Goal: Transaction & Acquisition: Purchase product/service

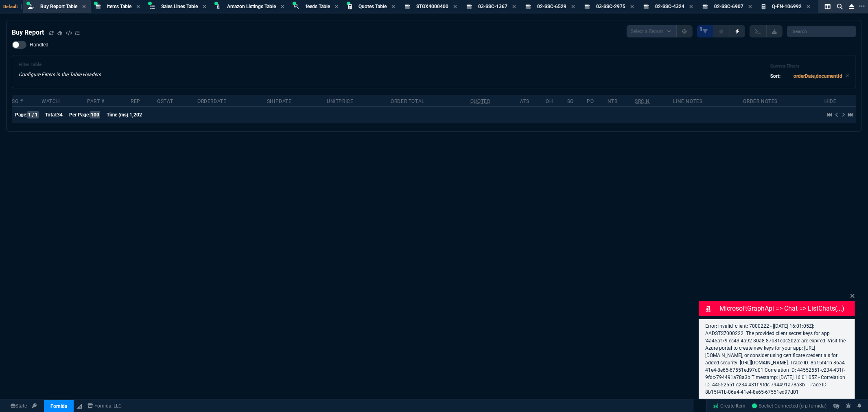
select select "8: NEPT"
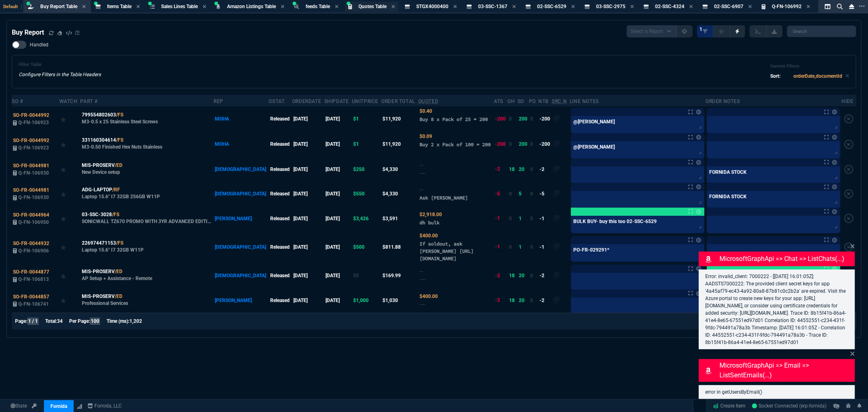
click at [373, 8] on span "Quotes Table" at bounding box center [372, 7] width 28 height 6
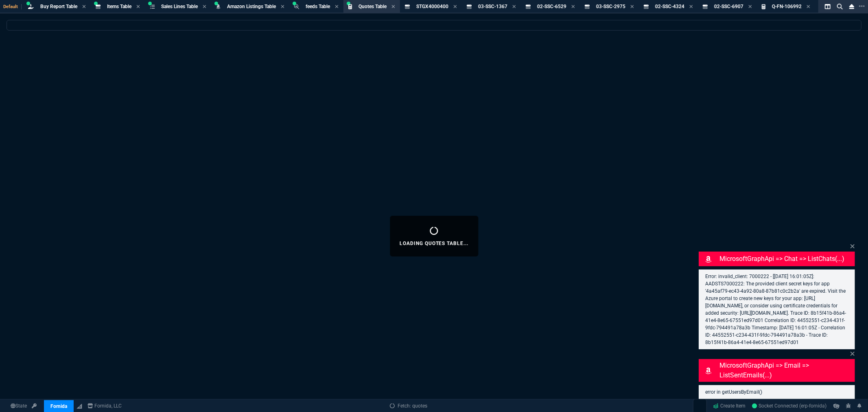
select select
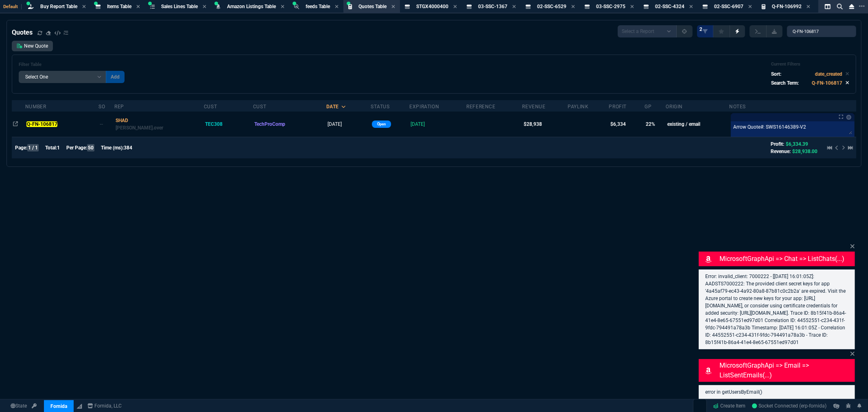
click at [845, 81] on icon at bounding box center [847, 82] width 4 height 5
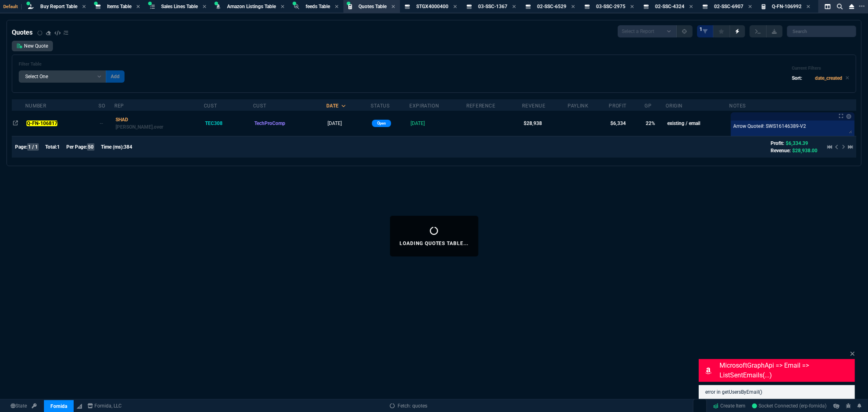
click at [100, 77] on select "Add Filter () creator (creator) Cust (headers.customerNumber) Cust (headers._cu…" at bounding box center [62, 76] width 87 height 12
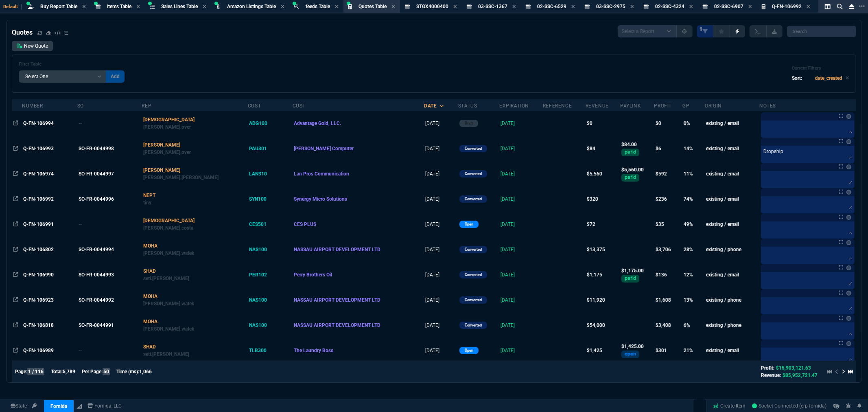
select select "14: Object"
click at [19, 70] on select "Add Filter () creator (creator) Cust (headers.customerNumber) Cust (headers._cu…" at bounding box center [62, 76] width 87 height 12
click at [137, 79] on select "Equal to In List Not Equal to" at bounding box center [127, 76] width 43 height 12
select select "0: $eq"
click at [106, 70] on select "Equal to In List Not Equal to" at bounding box center [127, 76] width 43 height 12
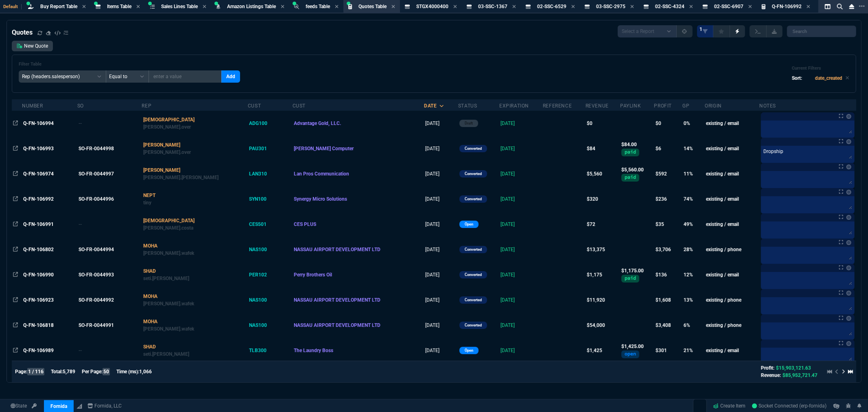
click at [191, 78] on input "text" at bounding box center [185, 76] width 73 height 12
type input "FATI"
click at [221, 76] on button "Add" at bounding box center [230, 76] width 19 height 12
select select
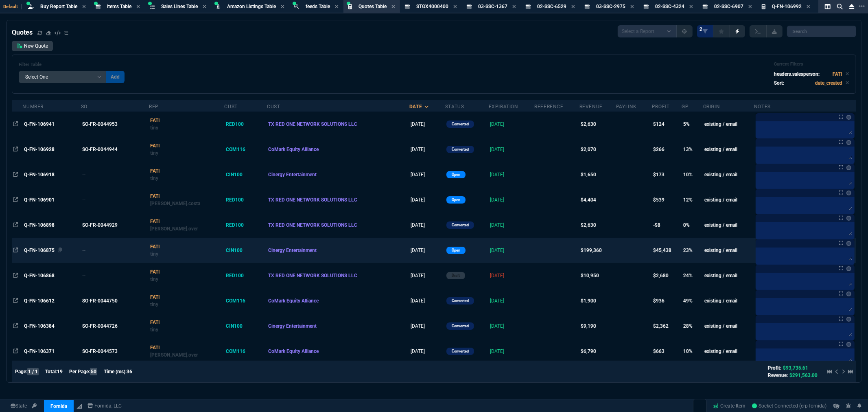
click at [46, 249] on span "Q-FN-106875" at bounding box center [39, 250] width 31 height 6
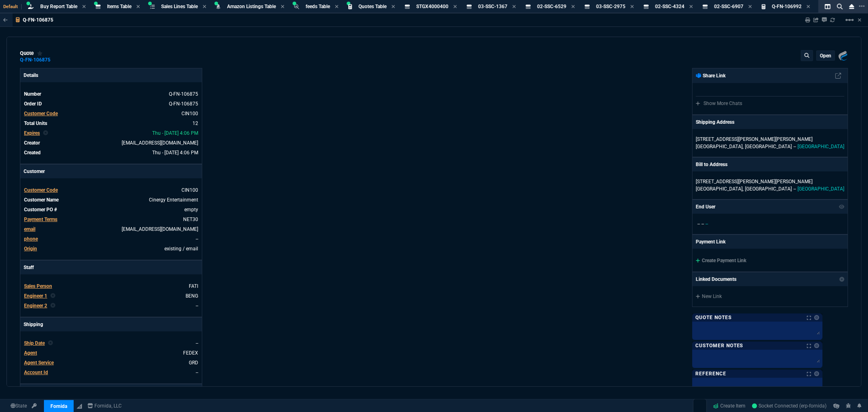
type input "35"
type input "6258"
type input "24"
type input "3749"
type input "26"
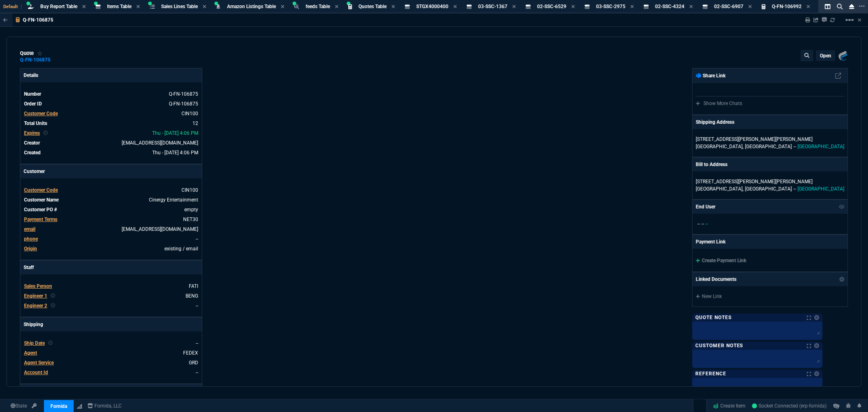
type input "4637"
type input "24"
type input "3743"
type input "26"
type input "4654"
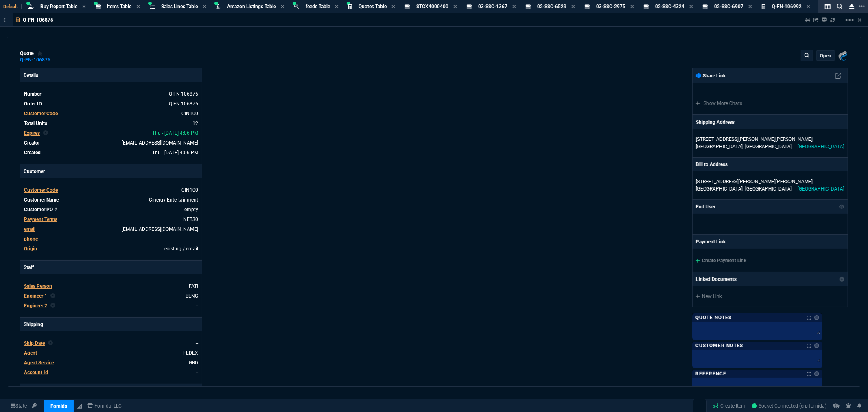
type input "24"
type input "3690"
type input "71"
type input "70"
type input "71"
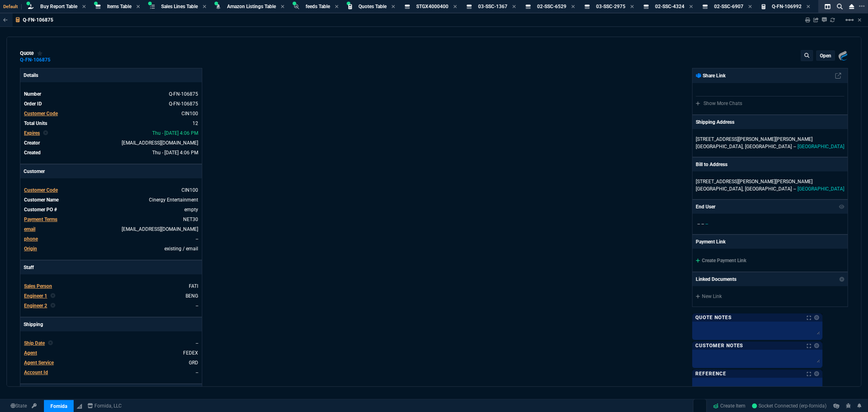
type input "70"
type input "71"
click at [808, 19] on icon at bounding box center [807, 19] width 5 height 5
type input "35"
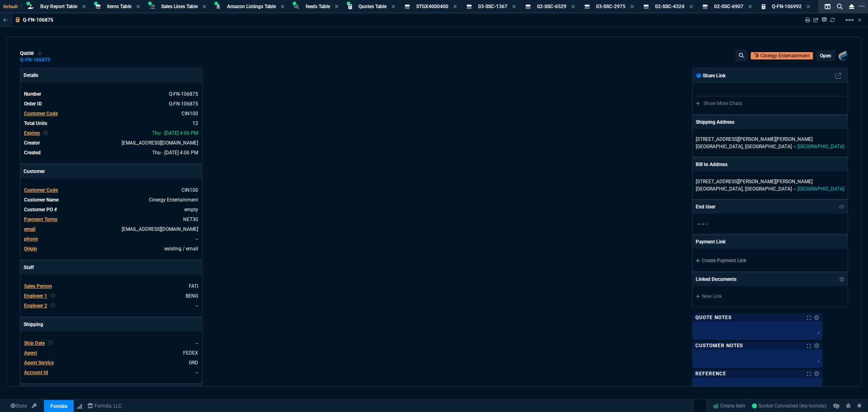
type input "6258"
type input "24"
type input "3749"
type input "26"
type input "4637"
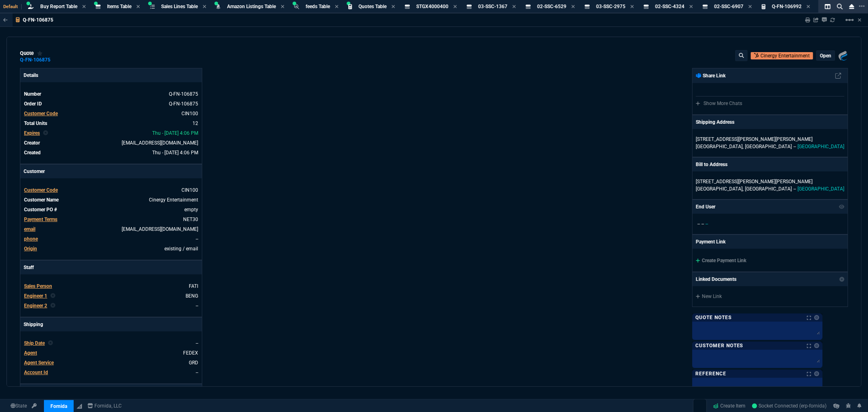
type input "24"
type input "3743"
type input "26"
type input "4654"
type input "24"
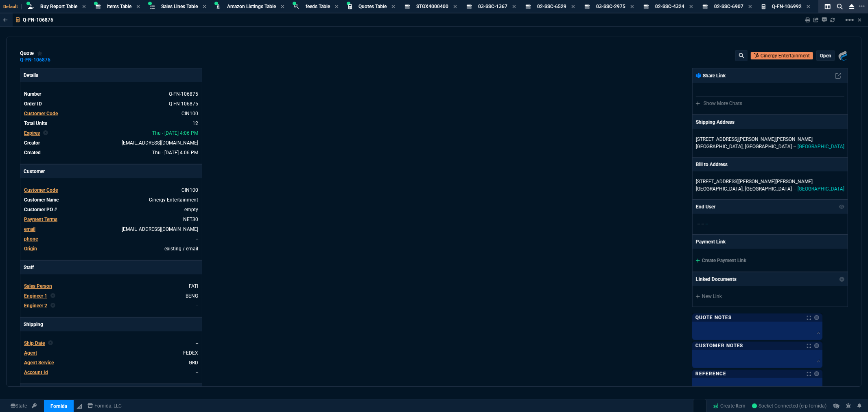
type input "3690"
type input "71"
type input "70"
type input "71"
type input "70"
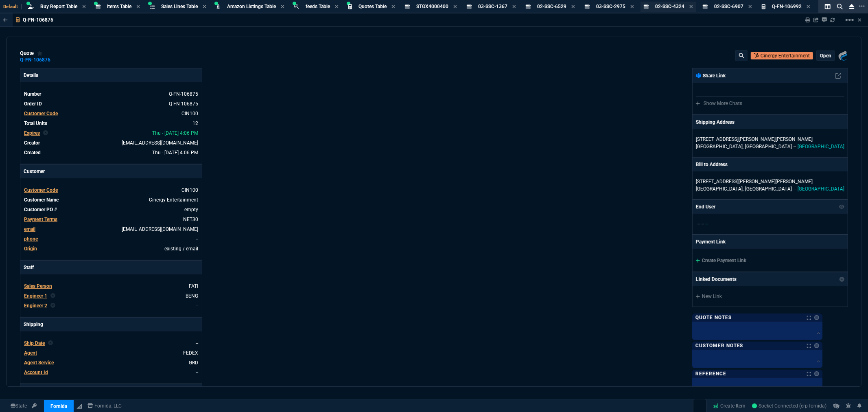
type input "71"
drag, startPoint x: 389, startPoint y: 167, endPoint x: 585, endPoint y: 146, distance: 196.4
click at [389, 167] on div "Details Number Q-FN-106875 Order ID Q-FN-106875 Customer Code CIN100 Total Unit…" at bounding box center [227, 278] width 414 height 420
click at [296, 100] on div "Details Number Q-FN-106875 Order ID Q-FN-106875 Customer Code CIN100 Total Unit…" at bounding box center [227, 278] width 414 height 420
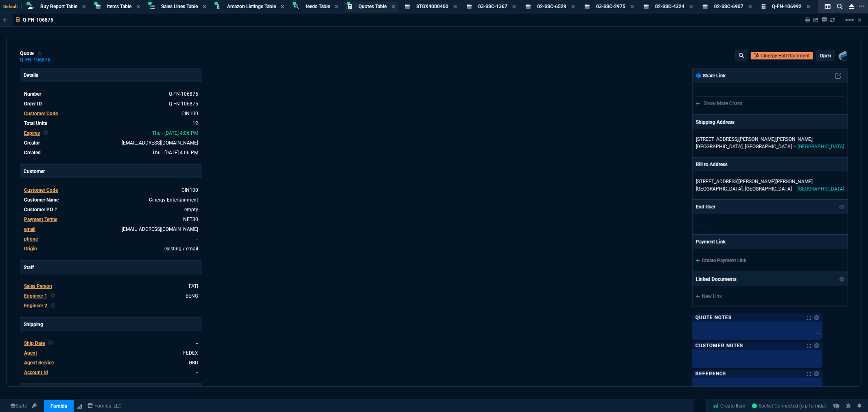
click at [377, 5] on span "Quotes Table" at bounding box center [372, 7] width 28 height 6
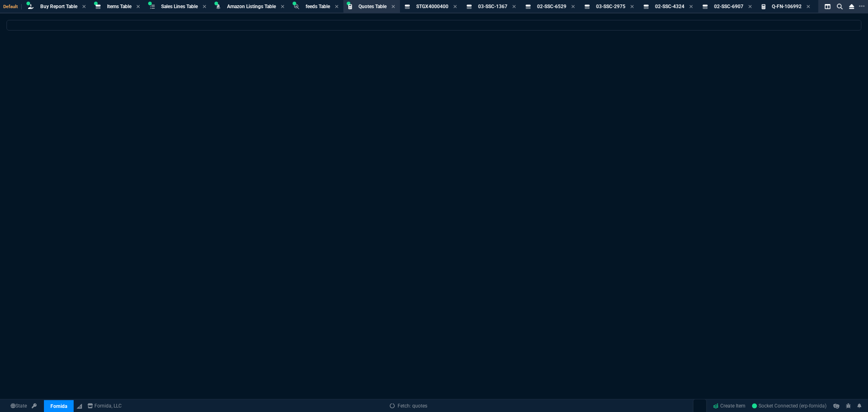
select select
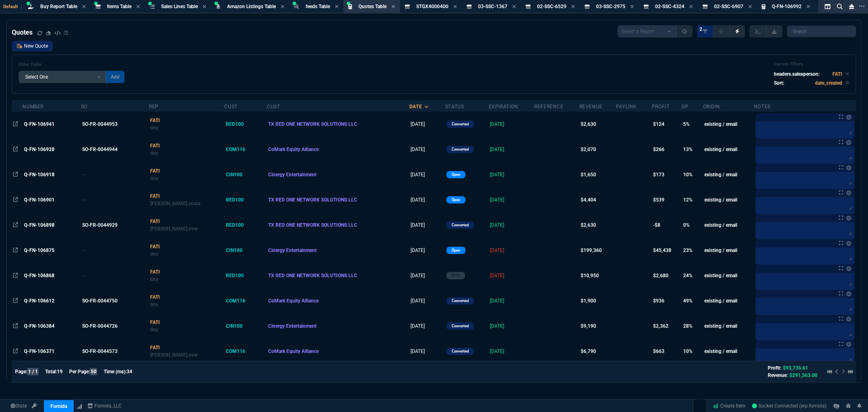
click at [35, 44] on link "New Quote" at bounding box center [32, 46] width 41 height 11
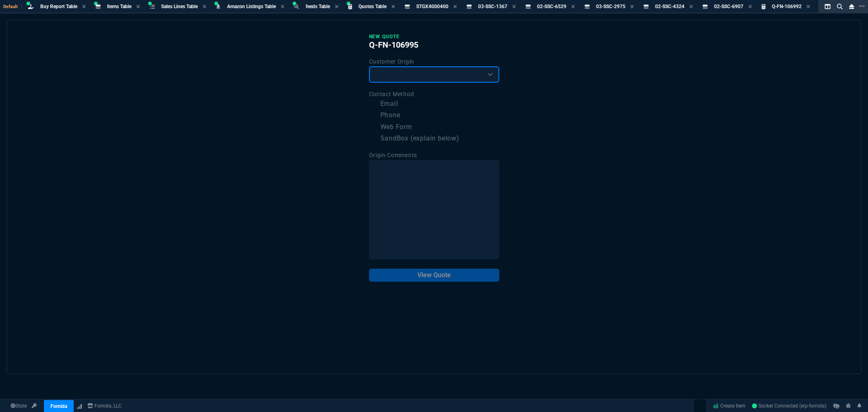
click at [432, 76] on select "Existing Customer Amazon Lead (first order) Website Lead (first order) Called (…" at bounding box center [434, 74] width 130 height 16
select select "existing"
click at [369, 66] on select "Existing Customer Amazon Lead (first order) Website Lead (first order) Called (…" at bounding box center [434, 74] width 130 height 16
click at [385, 106] on label "Email" at bounding box center [434, 104] width 130 height 10
click at [379, 106] on input "Email" at bounding box center [374, 104] width 10 height 10
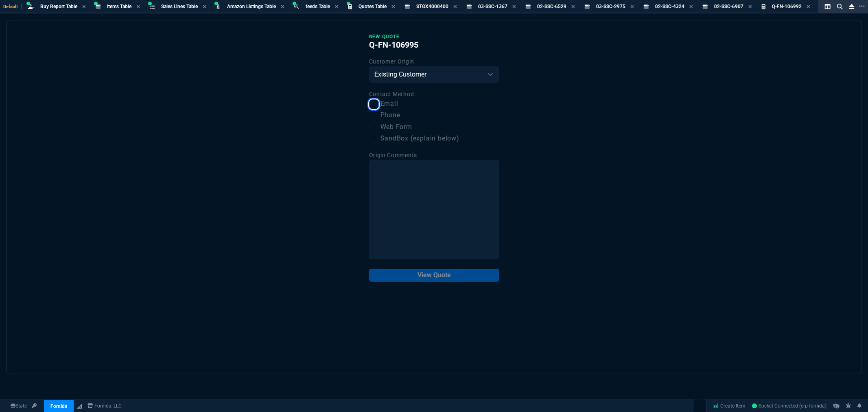
checkbox input "true"
click at [442, 273] on button "View Quote" at bounding box center [434, 275] width 130 height 13
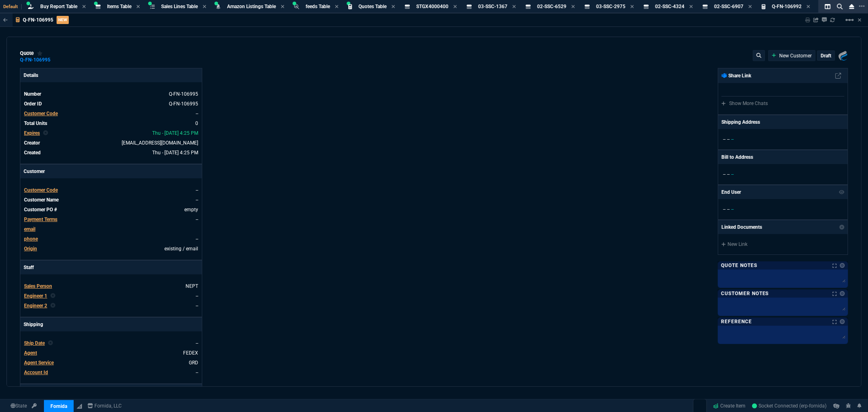
click at [48, 113] on span "Customer Code" at bounding box center [41, 114] width 34 height 6
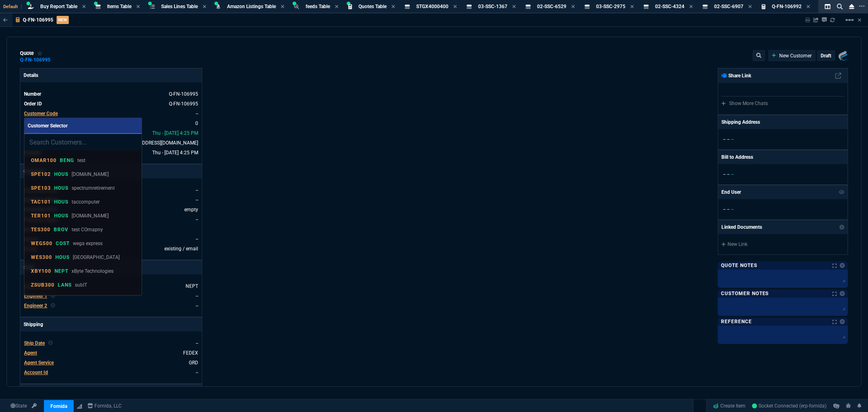
click at [59, 143] on input "search" at bounding box center [82, 142] width 117 height 16
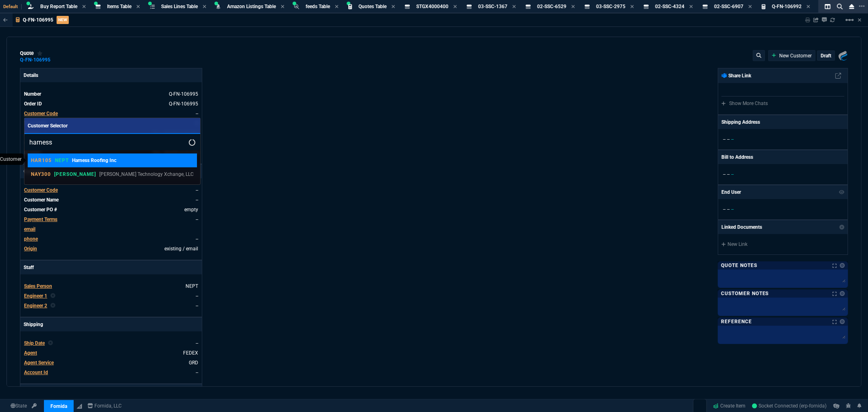
type input "harness"
click at [58, 160] on p "NEPT" at bounding box center [62, 160] width 14 height 7
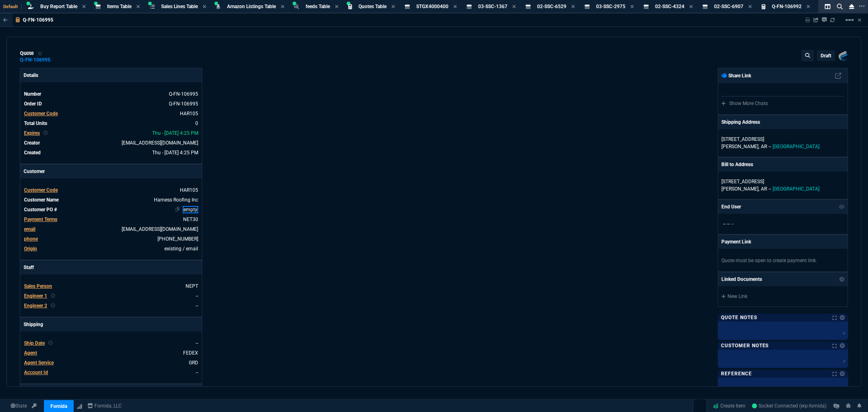
click at [185, 208] on link "empty" at bounding box center [190, 209] width 15 height 7
click at [267, 221] on div "Details Number Q-FN-106995 Order ID Q-FN-106995 Customer Code HAR105 Total Unit…" at bounding box center [227, 278] width 414 height 420
click at [741, 142] on p "[STREET_ADDRESS]" at bounding box center [782, 138] width 123 height 7
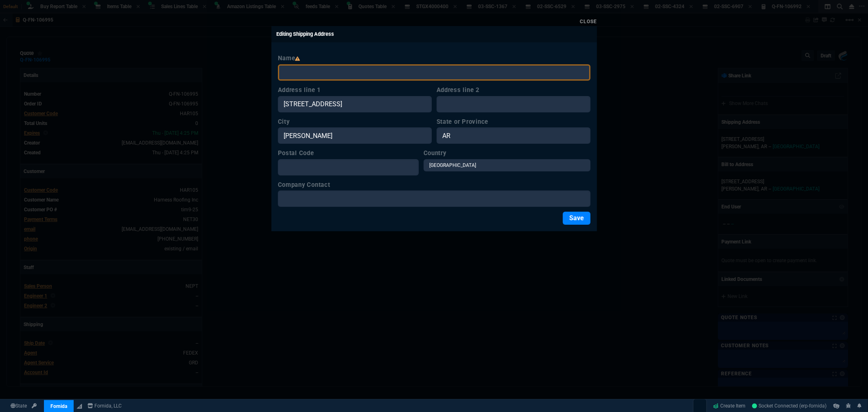
click at [589, 21] on link "Close" at bounding box center [588, 22] width 17 height 6
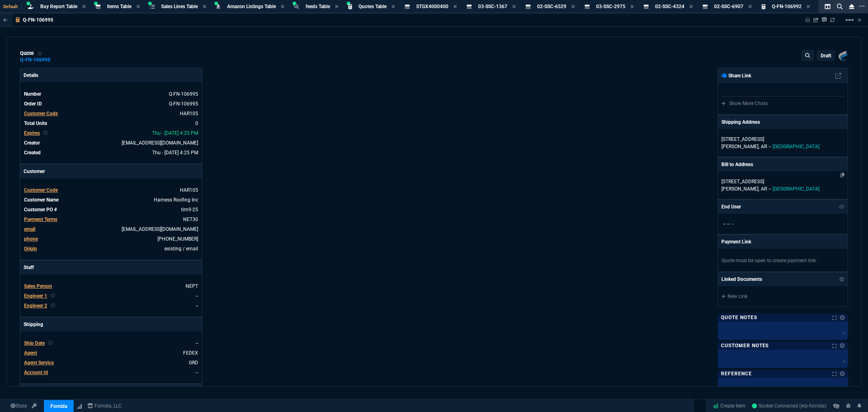
click at [735, 181] on p "[STREET_ADDRESS]" at bounding box center [782, 181] width 123 height 7
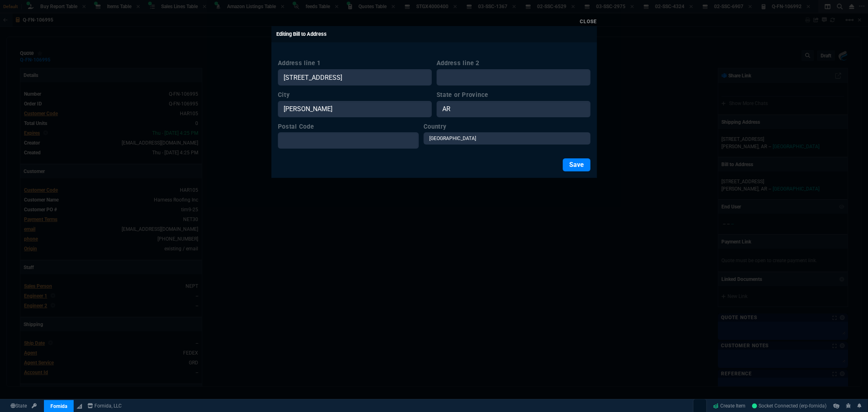
click at [581, 21] on link "Close" at bounding box center [588, 22] width 17 height 6
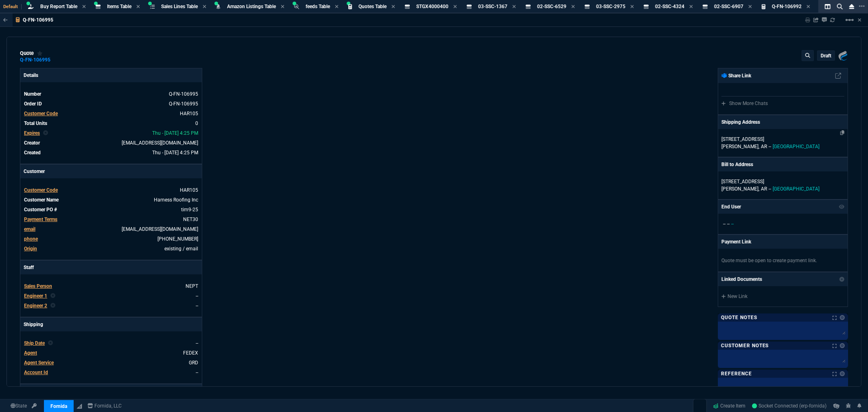
click at [736, 138] on p "[STREET_ADDRESS]" at bounding box center [782, 138] width 123 height 7
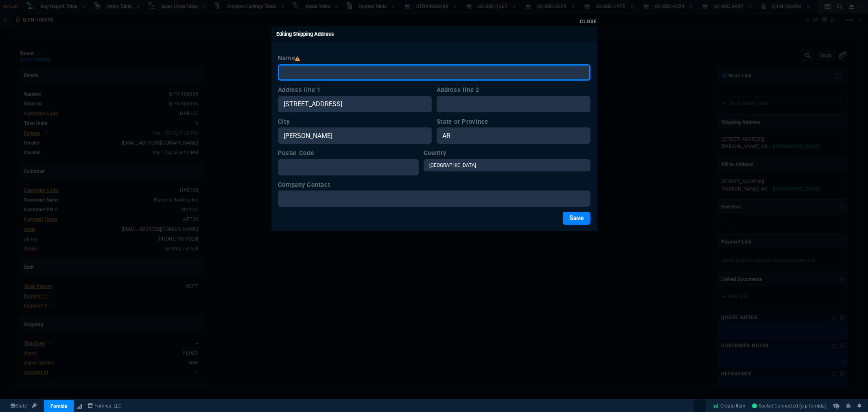
click at [370, 72] on input "Name" at bounding box center [434, 72] width 312 height 16
type input "Harness Roofing"
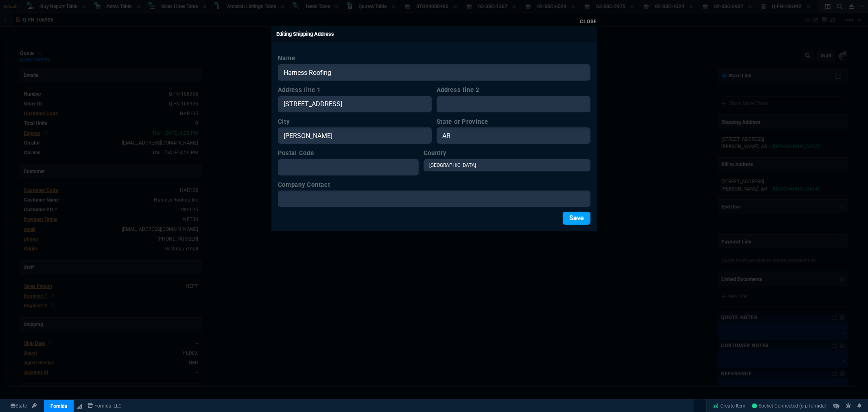
click at [575, 218] on button "Save" at bounding box center [577, 218] width 28 height 13
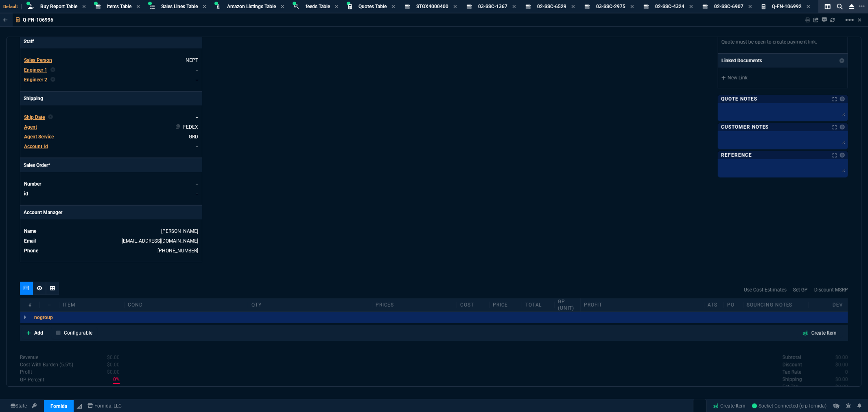
scroll to position [181, 0]
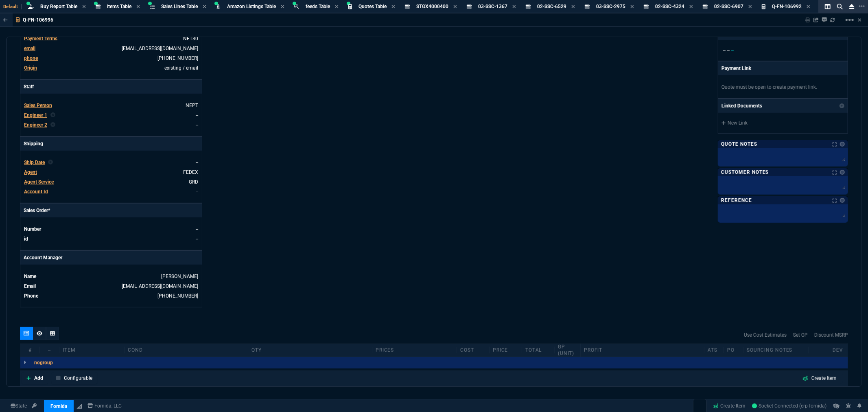
click at [33, 183] on span "Agent Service" at bounding box center [39, 182] width 30 height 6
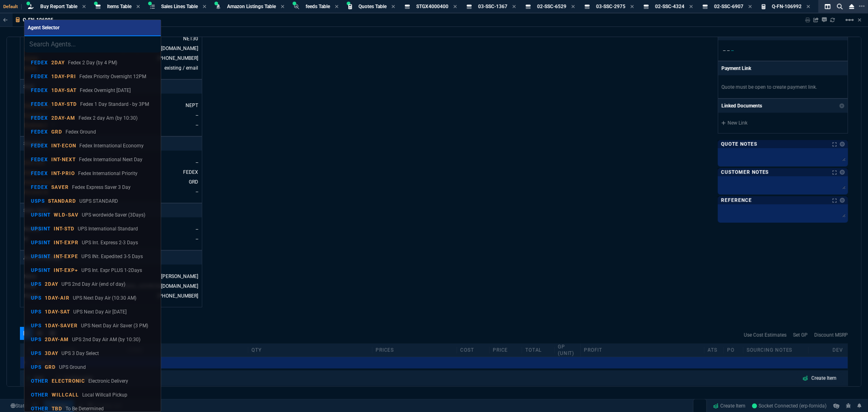
click at [44, 45] on input "search" at bounding box center [92, 44] width 136 height 16
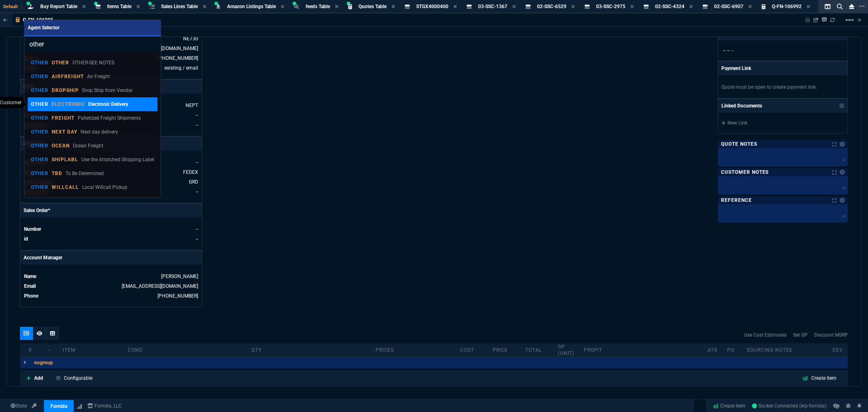
type input "other"
click at [98, 103] on p "Electronic Delivery" at bounding box center [108, 103] width 40 height 7
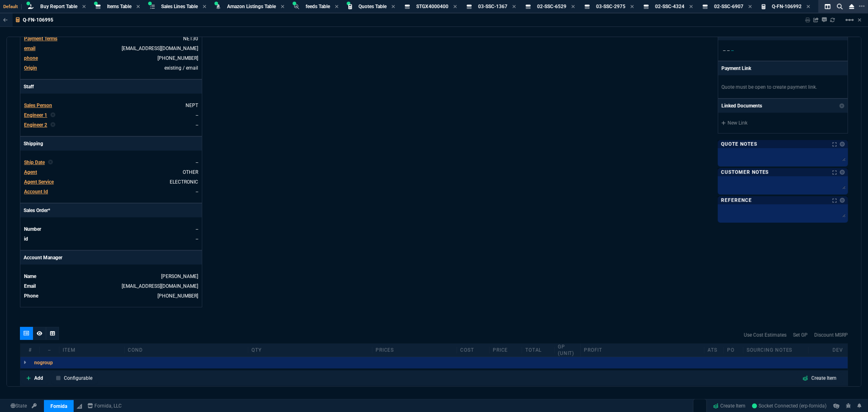
click at [395, 197] on div "Details Number Q-FN-106995 Order ID Q-FN-106995 Customer Code HAR105 Total Unit…" at bounding box center [227, 97] width 414 height 420
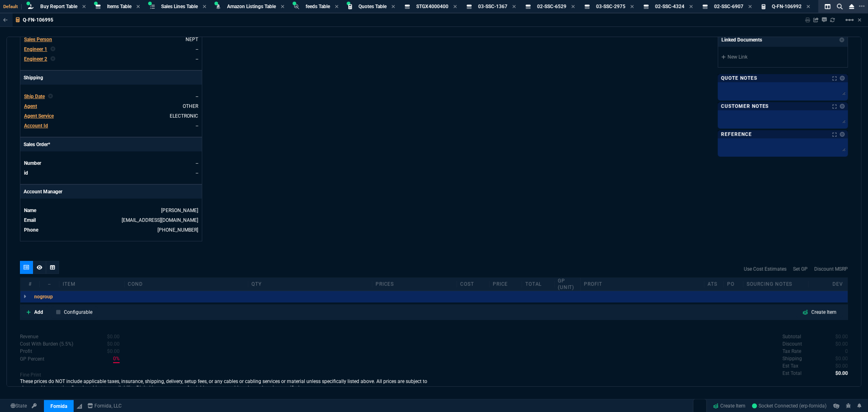
scroll to position [294, 0]
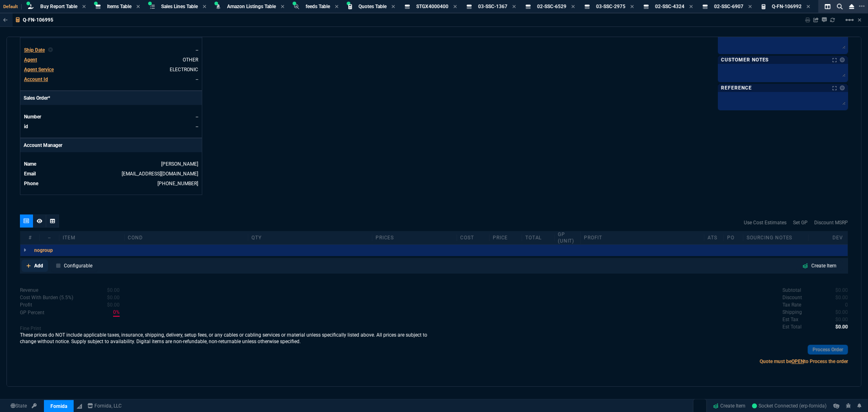
click at [31, 264] on icon at bounding box center [28, 265] width 4 height 5
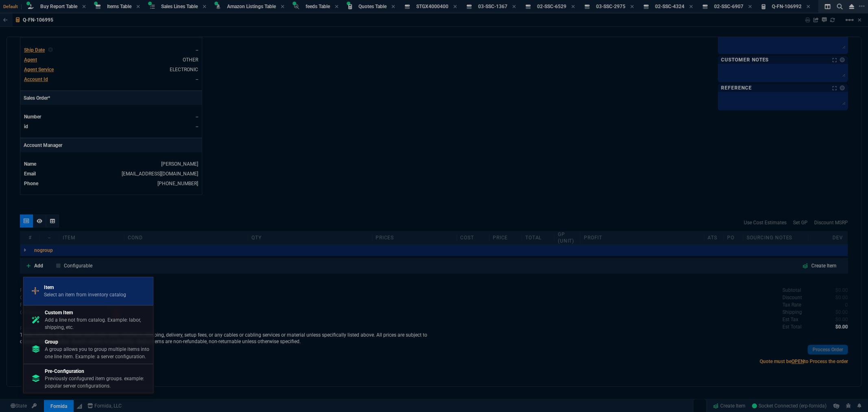
click at [60, 285] on p "Item" at bounding box center [85, 287] width 82 height 7
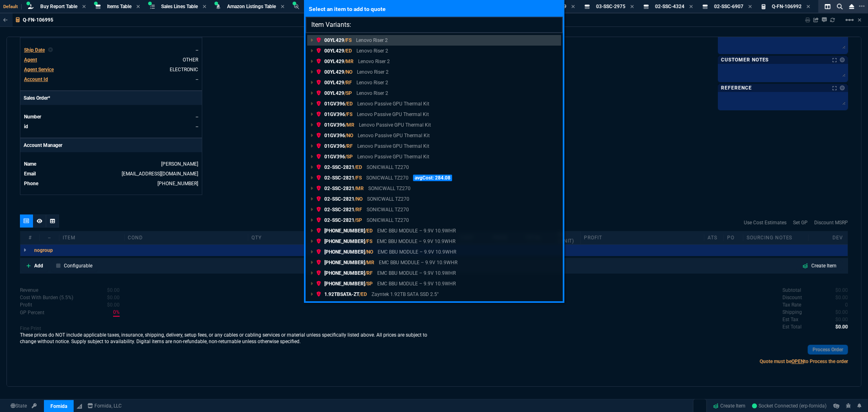
click at [384, 25] on input "Item Variants:" at bounding box center [434, 25] width 257 height 16
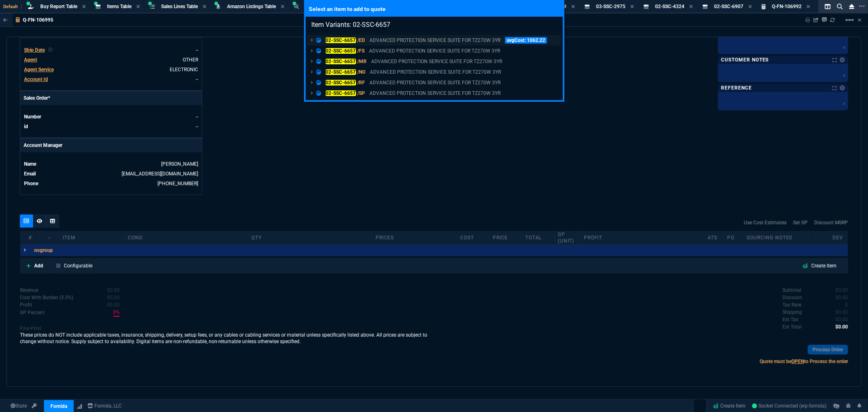
type input "Item Variants: 02-SSC-6657"
click at [339, 37] on p "02-SSC-6657 /ED" at bounding box center [340, 40] width 49 height 7
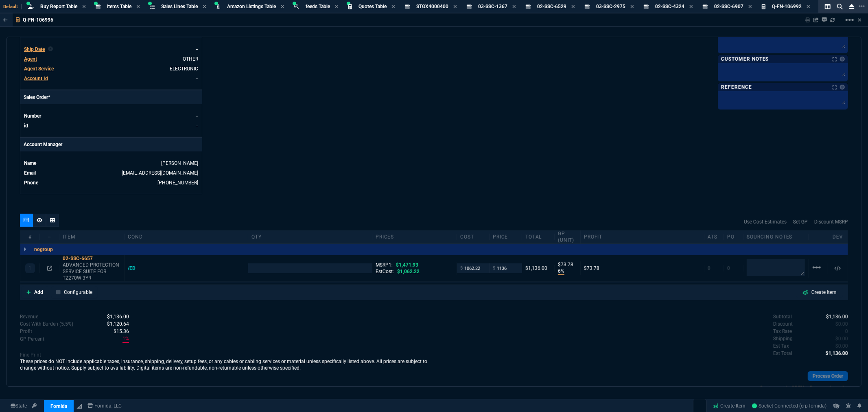
type input "6"
type input "74"
type input "23"
click at [275, 269] on input "number" at bounding box center [309, 267] width 117 height 9
type input "1"
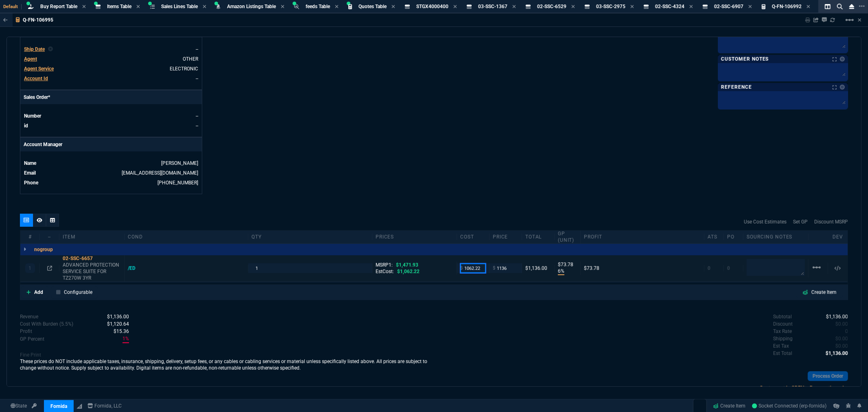
click at [473, 270] on input "1062.22" at bounding box center [473, 267] width 26 height 9
drag, startPoint x: 481, startPoint y: 269, endPoint x: 454, endPoint y: 273, distance: 27.9
click at [457, 272] on div "$ 1062.22" at bounding box center [473, 267] width 33 height 9
type input "860"
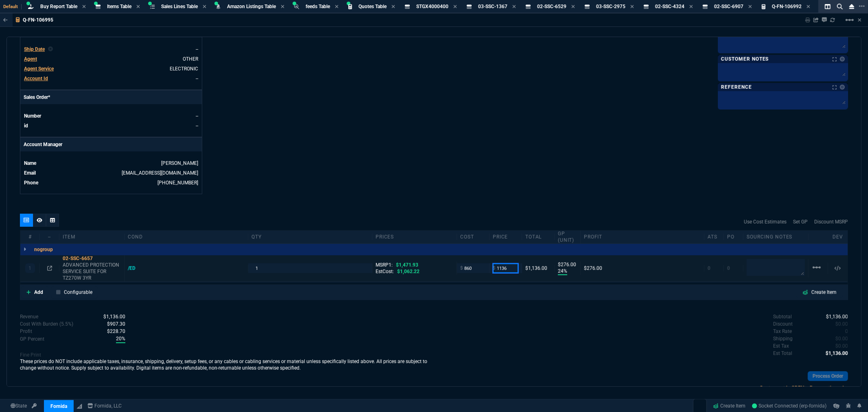
type input "24"
type input "276"
click at [497, 266] on input "1136" at bounding box center [506, 267] width 26 height 9
drag, startPoint x: 507, startPoint y: 269, endPoint x: 464, endPoint y: 267, distance: 42.8
click at [465, 267] on div "1 02-SSC-6657 ADVANCED PROTECTION SERVICE SUITE FOR TZ270W 3YR /ED 1 MSRP1: $1,…" at bounding box center [433, 268] width 827 height 26
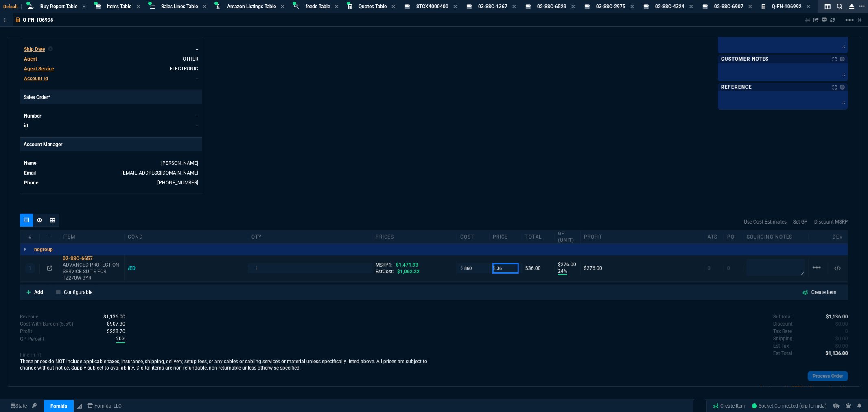
type input "6"
type input "1025"
type input "16"
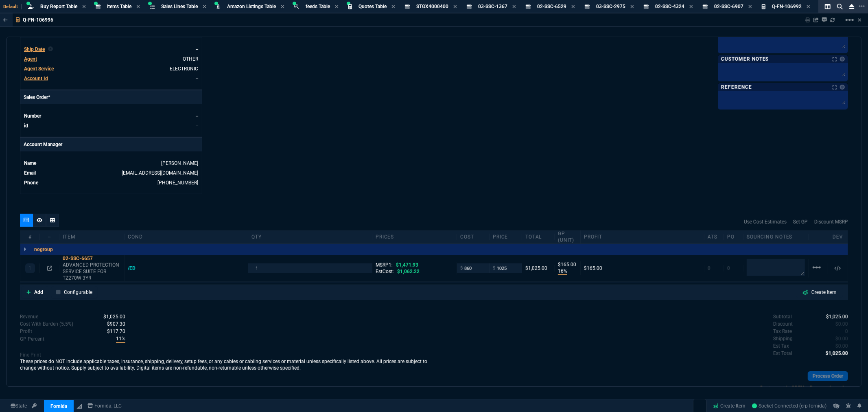
type input "165"
type input "30"
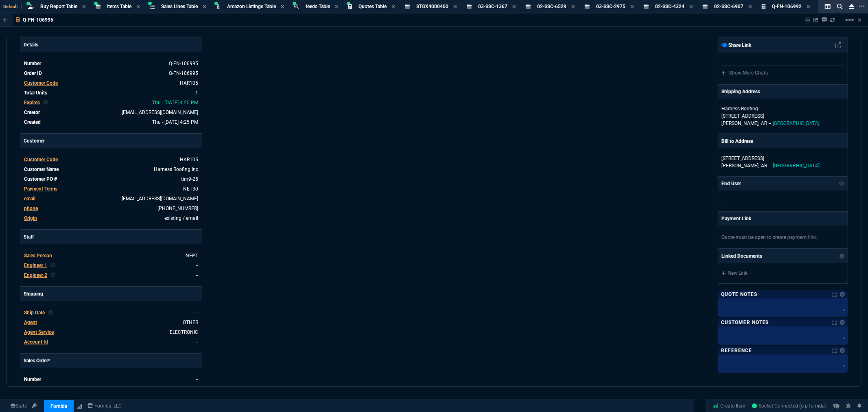
scroll to position [0, 0]
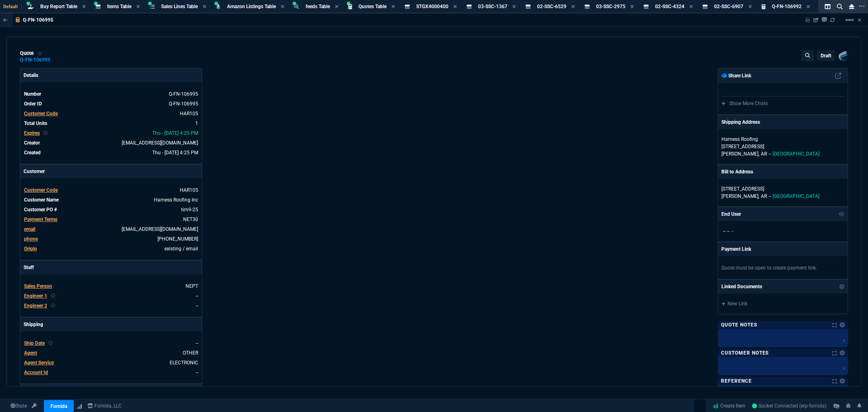
click at [825, 52] on p "draft" at bounding box center [826, 55] width 11 height 7
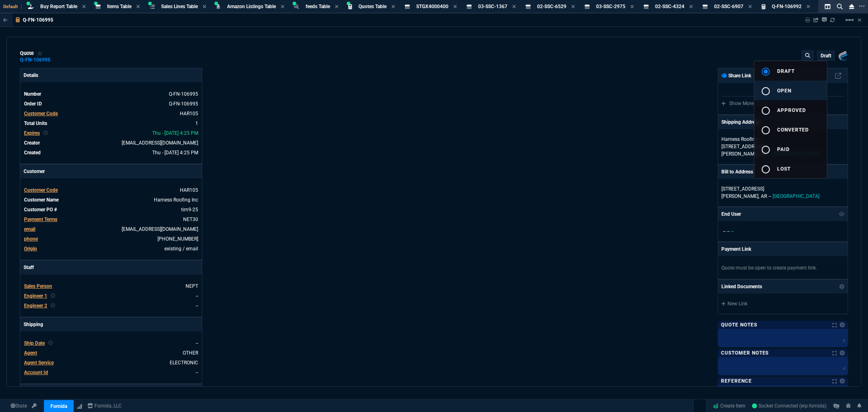
click at [770, 94] on mat-icon "radio_button_unchecked" at bounding box center [766, 91] width 10 height 10
type input "16"
type input "165"
type input "30"
click at [684, 114] on div at bounding box center [434, 206] width 868 height 412
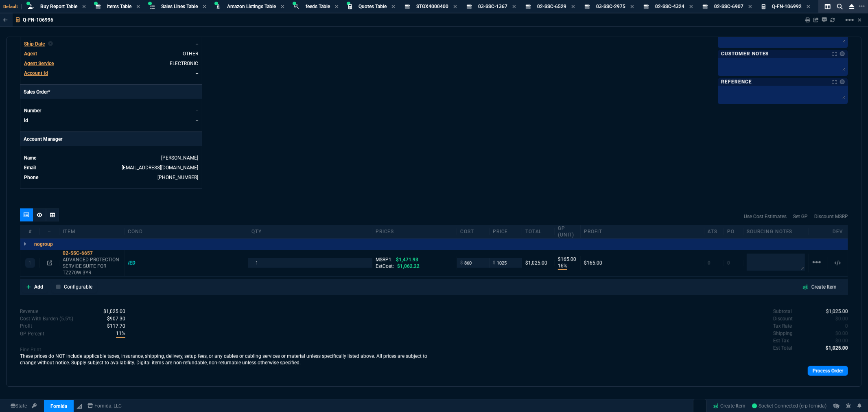
scroll to position [314, 0]
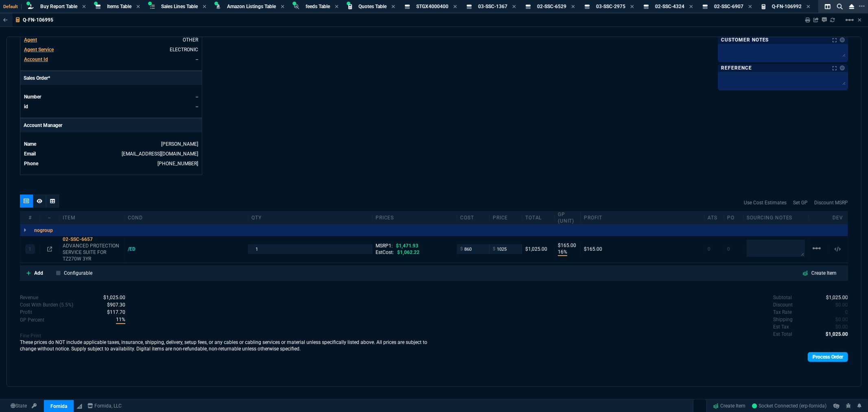
click at [820, 357] on link "Process Order" at bounding box center [828, 357] width 40 height 10
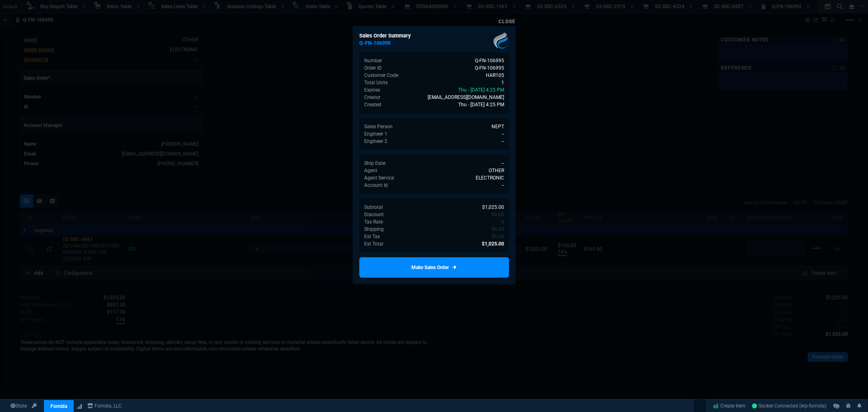
click at [464, 271] on link "Make Sales Order" at bounding box center [434, 267] width 150 height 20
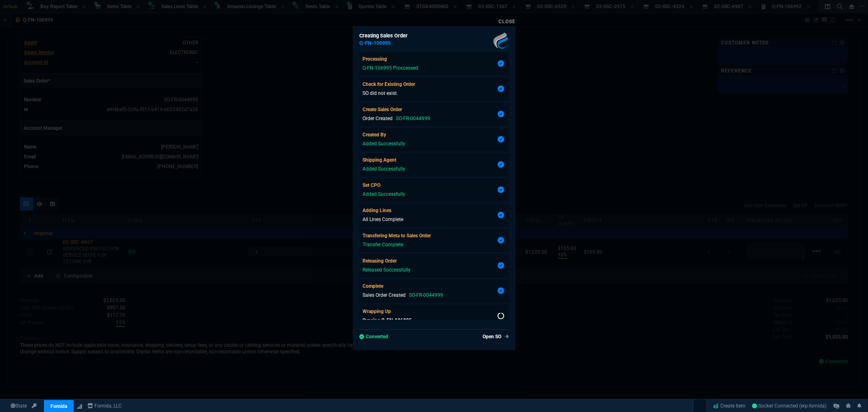
scroll to position [301, 0]
type input "16"
type input "165"
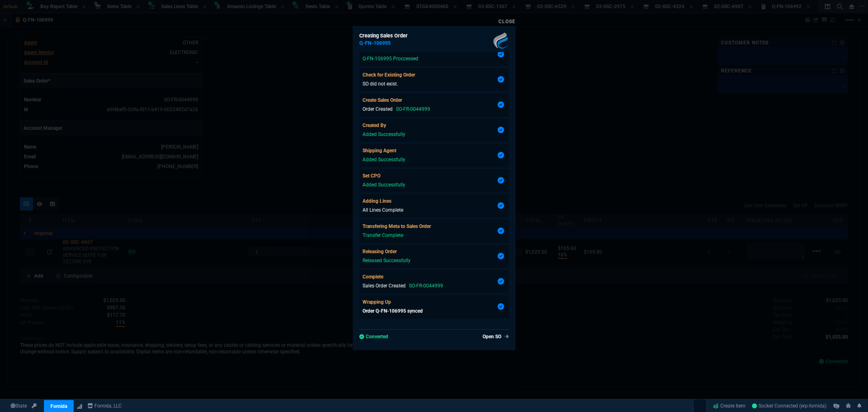
type input "30"
click at [510, 22] on link "Close" at bounding box center [506, 22] width 17 height 6
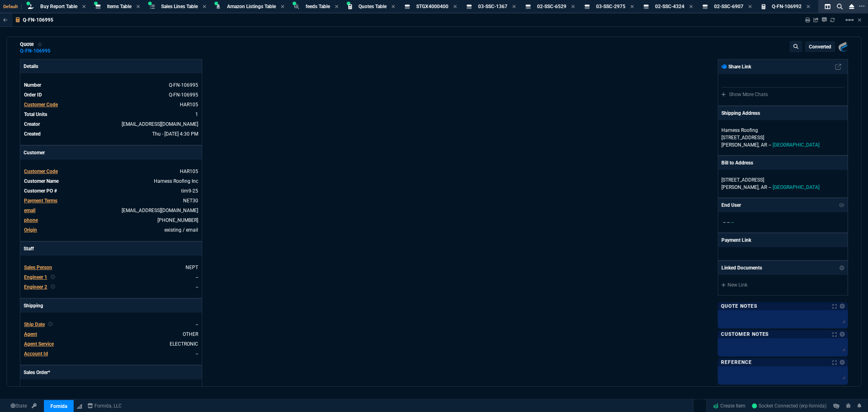
scroll to position [0, 0]
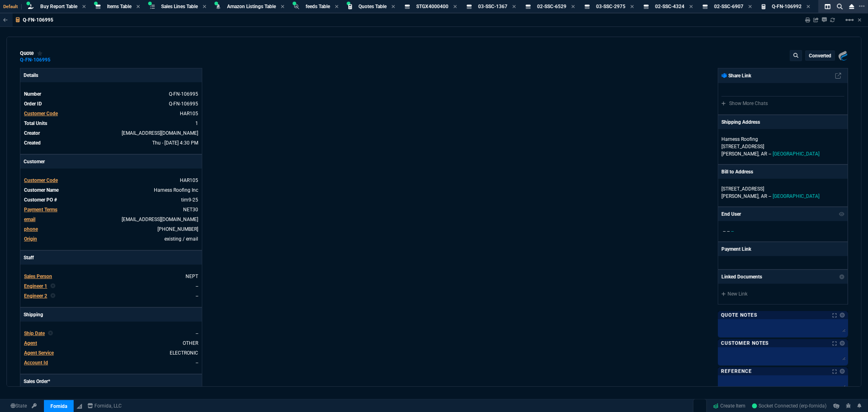
click at [260, 47] on div "quote Q-FN-106995 converted Fornida, LLC [STREET_ADDRESS] Details Number Q-FN-1…" at bounding box center [434, 212] width 855 height 350
click at [214, 43] on div "quote Q-FN-106995 converted Fornida, LLC [STREET_ADDRESS] Details Number Q-FN-1…" at bounding box center [434, 212] width 855 height 350
click at [186, 46] on div "quote Q-FN-106995 converted Fornida, LLC [STREET_ADDRESS] Details Number Q-FN-1…" at bounding box center [434, 212] width 855 height 350
click at [247, 35] on div "Q-FN-106995 Sharing Q-FN-106995 Link Dev Link Share on Teams linear_scale quote…" at bounding box center [434, 219] width 868 height 412
click at [516, 4] on icon at bounding box center [514, 6] width 4 height 5
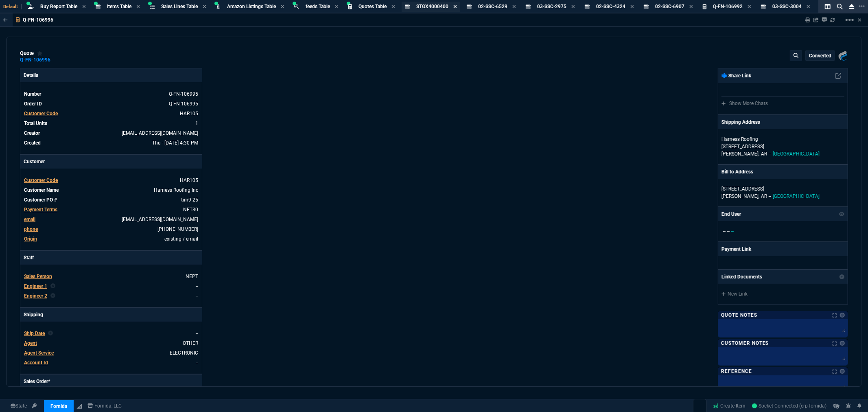
click at [457, 7] on icon at bounding box center [455, 6] width 4 height 5
click at [454, 7] on icon at bounding box center [451, 6] width 3 height 3
click at [512, 6] on icon at bounding box center [511, 6] width 4 height 5
click at [570, 6] on icon at bounding box center [569, 6] width 4 height 5
click at [570, 7] on icon at bounding box center [569, 6] width 4 height 5
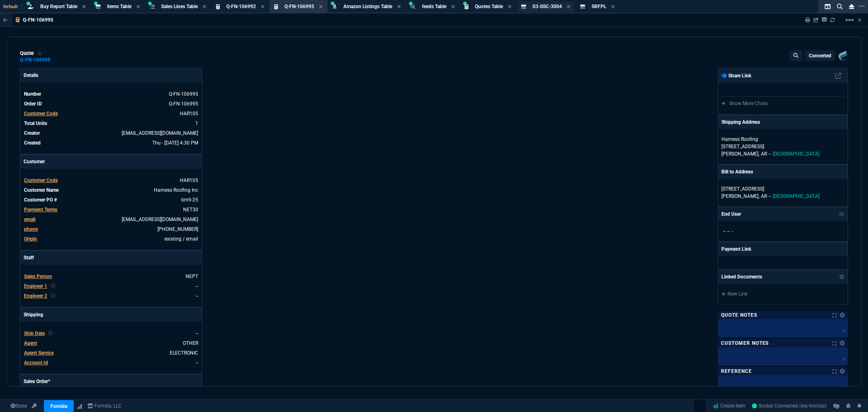
click at [570, 5] on div "03-SSC-3004 Item" at bounding box center [552, 6] width 38 height 7
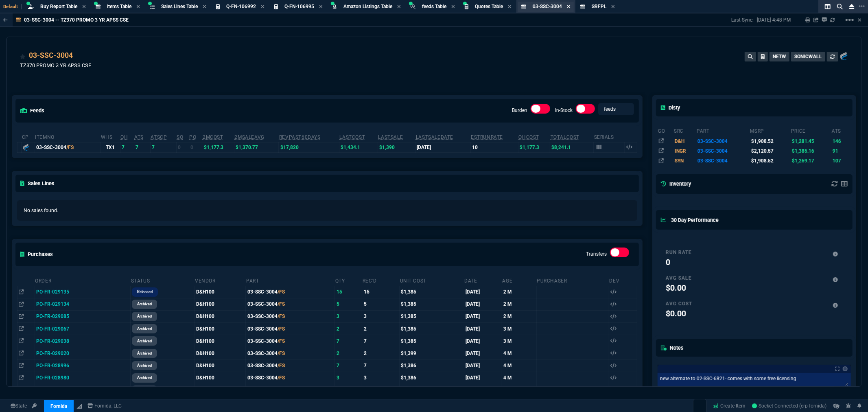
click at [570, 5] on icon at bounding box center [568, 6] width 3 height 3
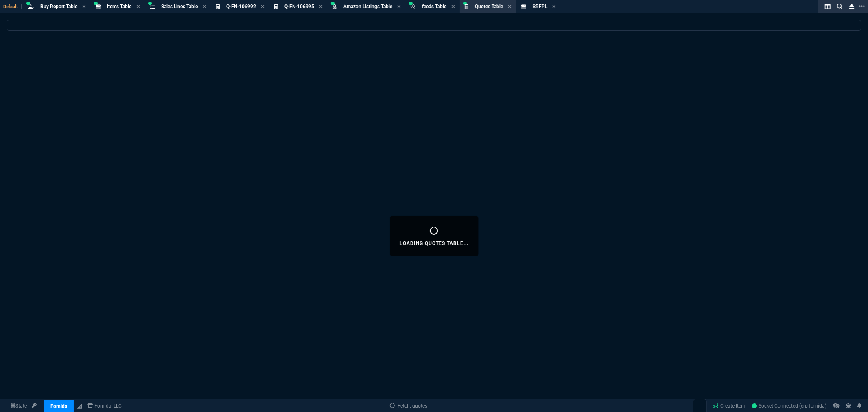
select select
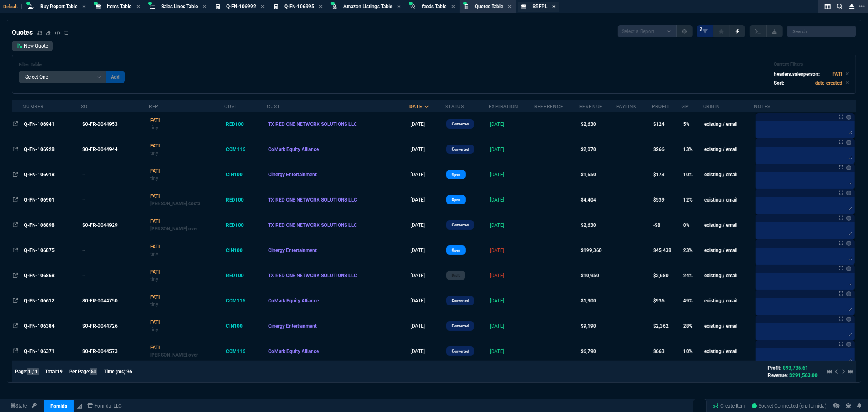
click at [555, 5] on icon at bounding box center [553, 6] width 3 height 3
click at [422, 53] on div "New Quote Filter Table Select One Add Filter () creator (creator) Cust (headers…" at bounding box center [434, 67] width 844 height 53
